Goal: Check status

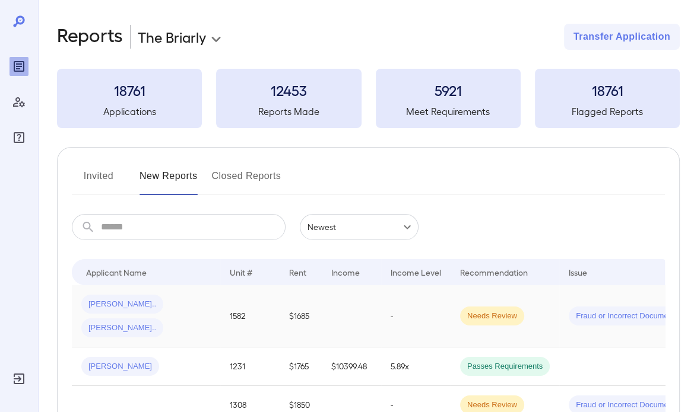
click at [450, 309] on td "Needs Review" at bounding box center [504, 316] width 109 height 62
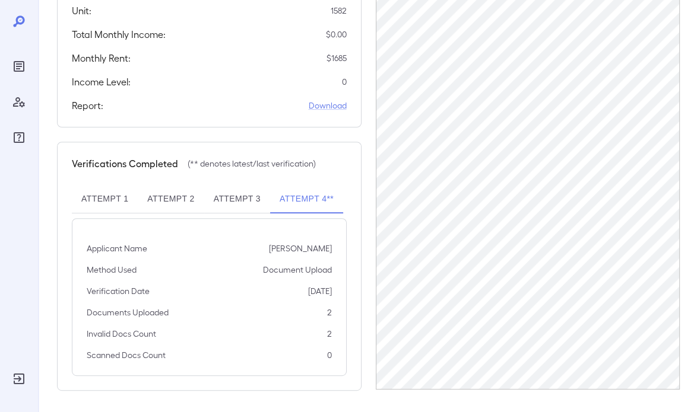
scroll to position [301, 0]
click at [185, 192] on button "Attempt 2" at bounding box center [171, 198] width 66 height 28
click at [243, 201] on button "Attempt 3" at bounding box center [237, 198] width 66 height 28
click at [285, 199] on button "Attempt 4**" at bounding box center [306, 198] width 73 height 28
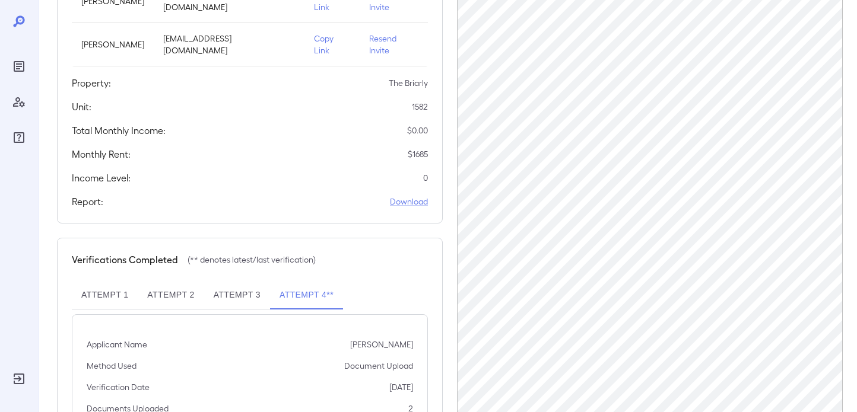
scroll to position [254, 0]
